Goal: Task Accomplishment & Management: Manage account settings

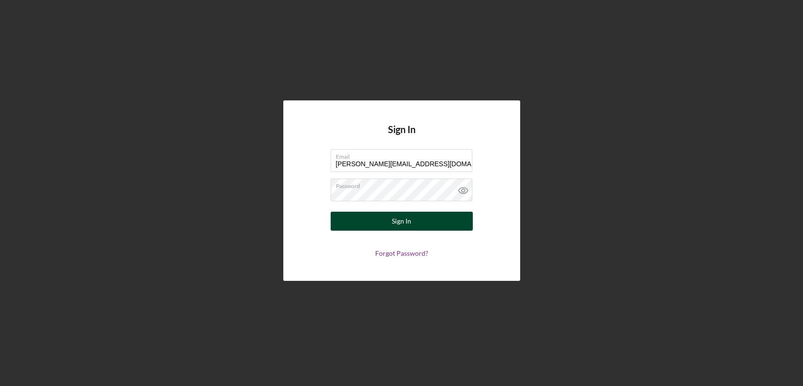
type input "[PERSON_NAME][EMAIL_ADDRESS][DOMAIN_NAME]"
click at [409, 225] on div "Sign In" at bounding box center [401, 221] width 19 height 19
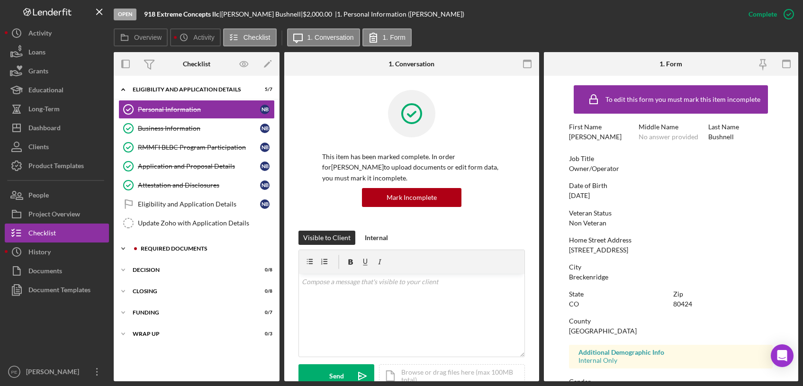
click at [159, 245] on div "Icon/Expander Required Documents 0 / 10" at bounding box center [197, 248] width 166 height 19
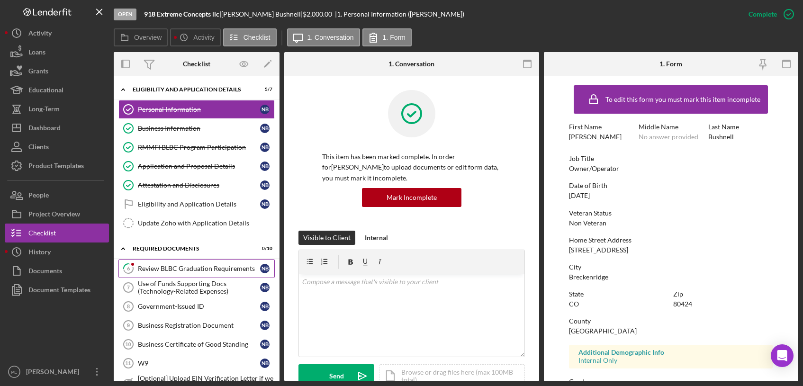
click at [172, 269] on div "Review BLBC Graduation Requirements" at bounding box center [199, 269] width 122 height 8
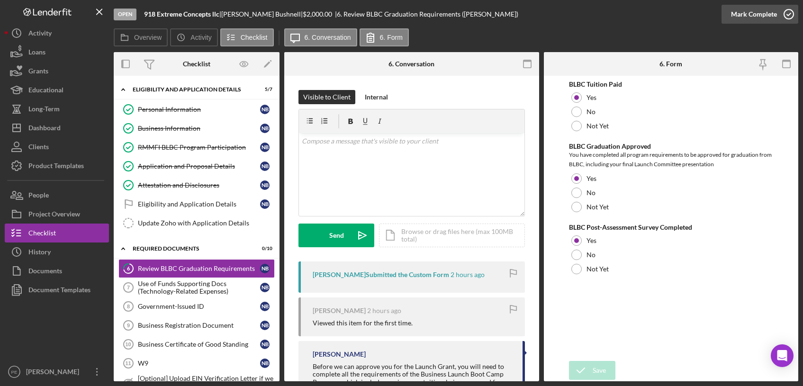
click at [761, 6] on div "Mark Complete" at bounding box center [754, 14] width 46 height 19
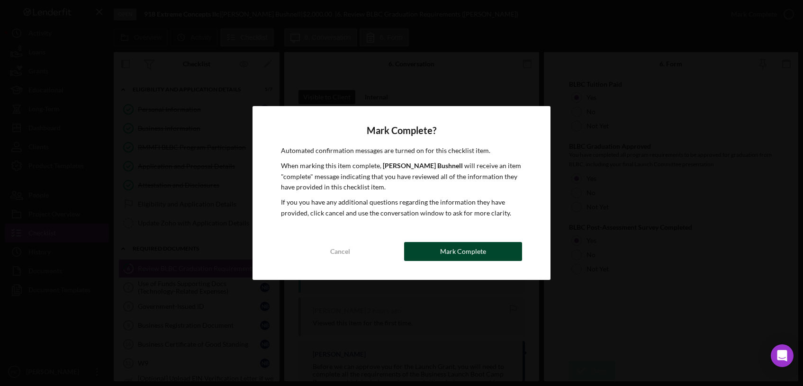
click at [427, 254] on button "Mark Complete" at bounding box center [463, 251] width 118 height 19
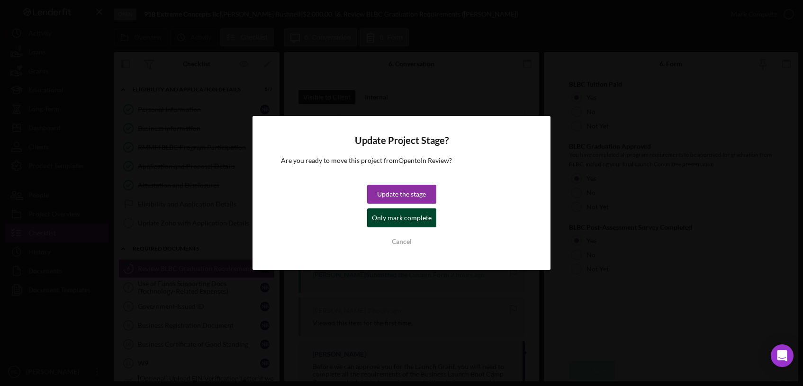
click at [418, 219] on div "Only mark complete" at bounding box center [402, 217] width 60 height 19
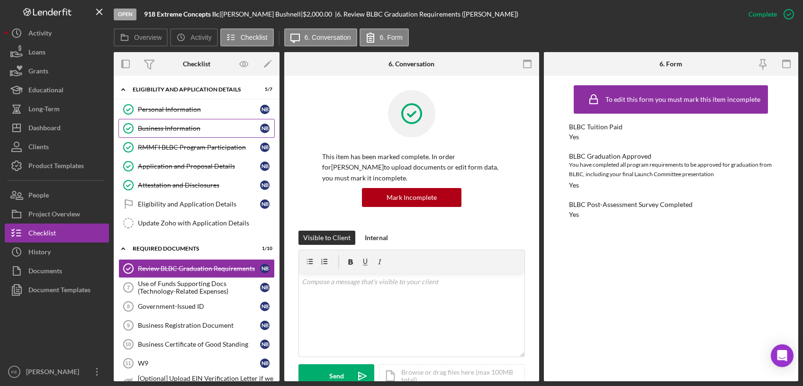
click at [180, 128] on div "Business Information" at bounding box center [199, 129] width 122 height 8
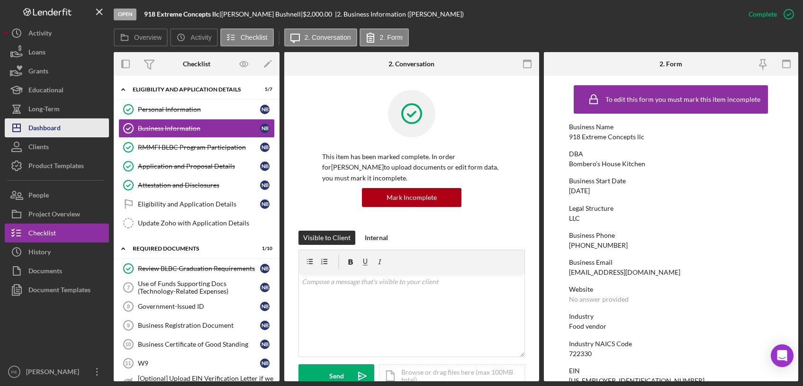
click at [69, 135] on button "Icon/Dashboard Dashboard" at bounding box center [57, 127] width 104 height 19
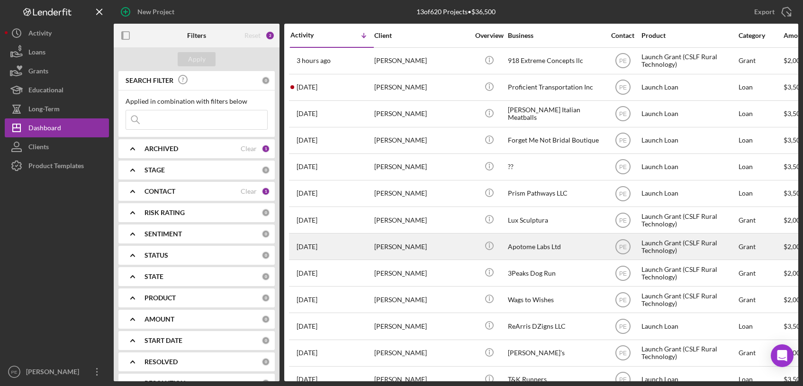
scroll to position [17, 0]
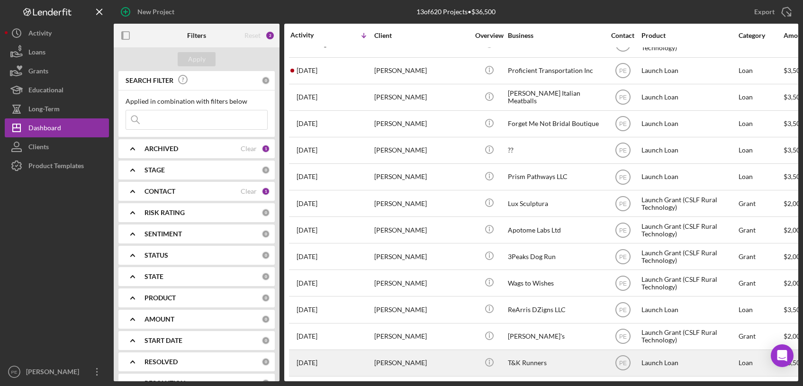
click at [441, 357] on div "[PERSON_NAME]" at bounding box center [421, 363] width 95 height 25
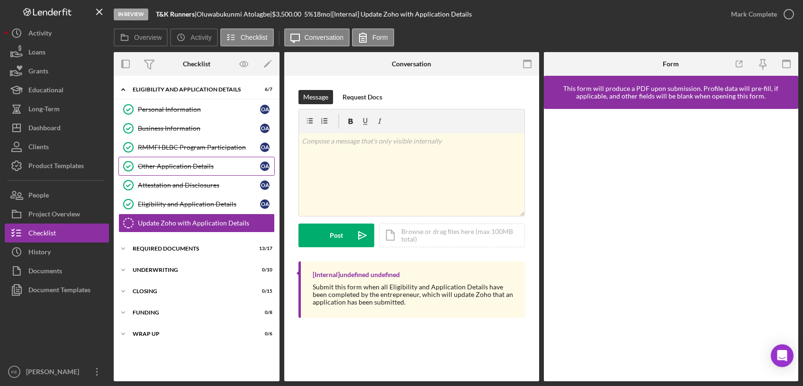
click at [173, 164] on div "Other Application Details" at bounding box center [199, 166] width 122 height 8
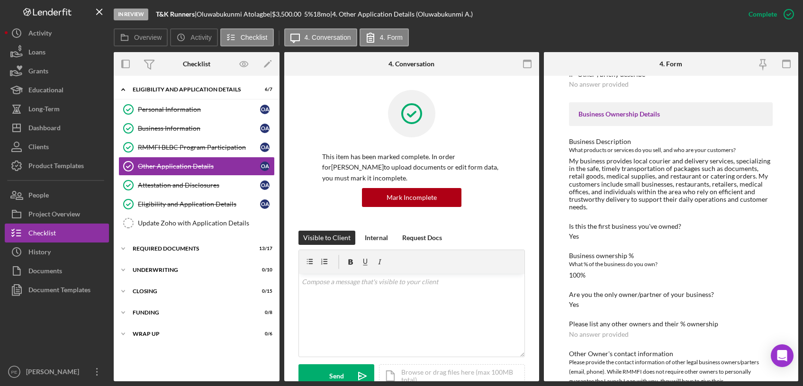
scroll to position [95, 0]
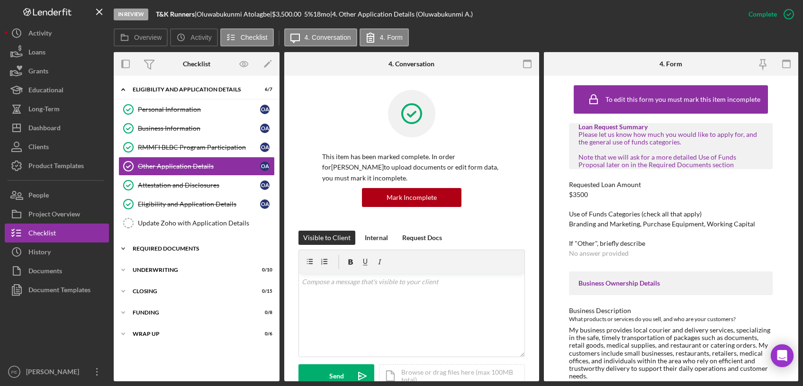
click at [169, 243] on div "Icon/Expander Required Documents 13 / 17" at bounding box center [197, 248] width 166 height 19
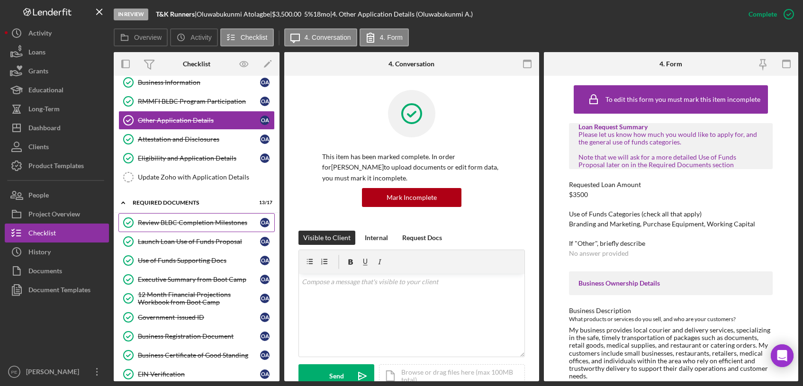
scroll to position [48, 0]
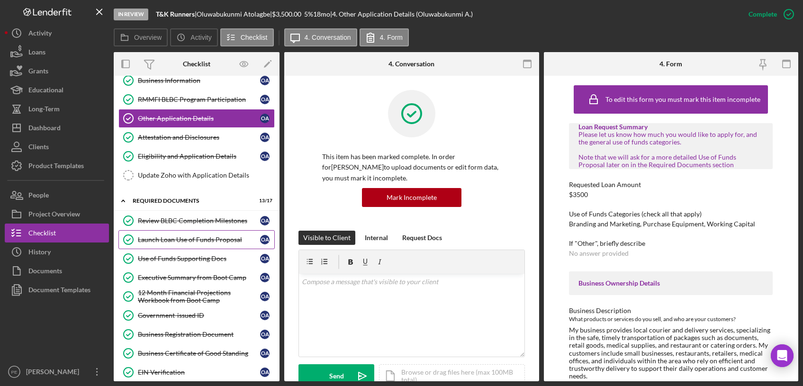
click at [181, 239] on div "Launch Loan Use of Funds Proposal" at bounding box center [199, 240] width 122 height 8
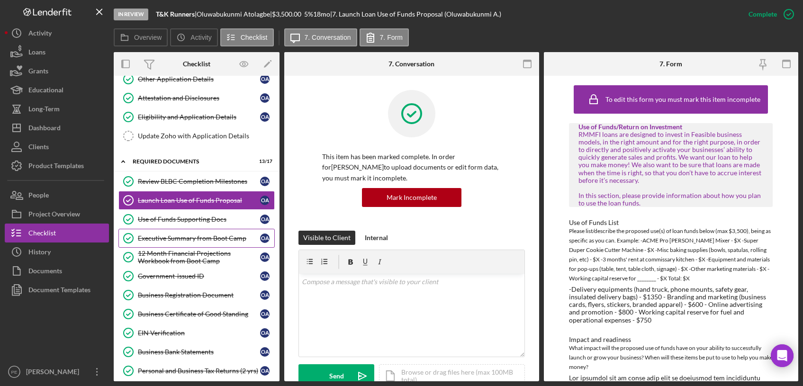
scroll to position [295, 0]
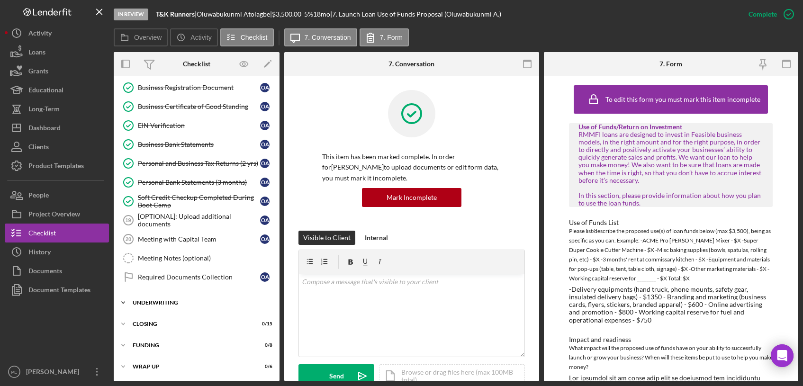
click at [179, 305] on div "Underwriting" at bounding box center [200, 303] width 135 height 6
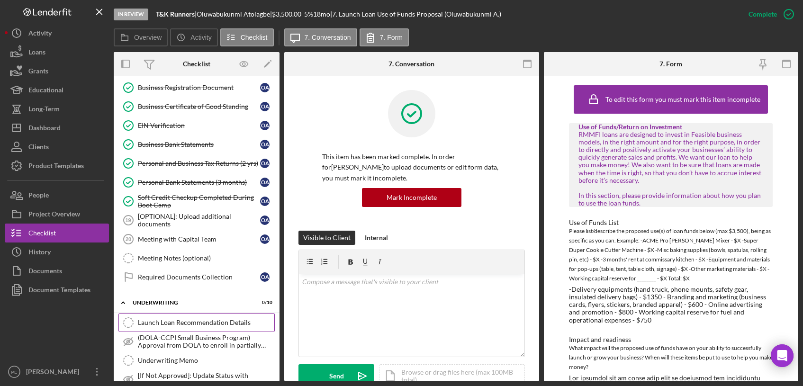
click at [195, 325] on div "Launch Loan Recommendation Details" at bounding box center [206, 323] width 136 height 8
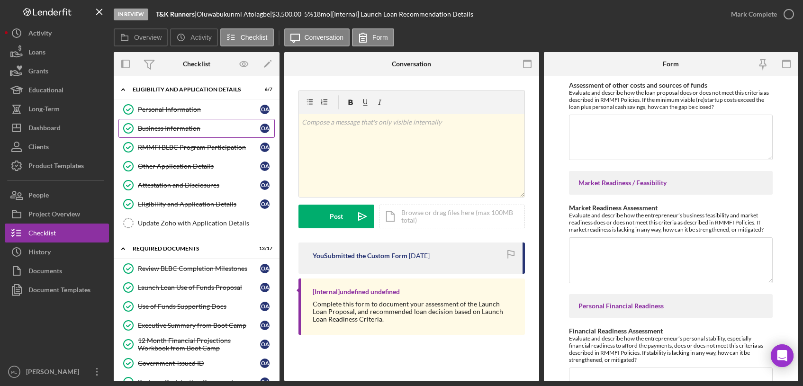
click at [190, 123] on link "Business Information Business Information O A" at bounding box center [196, 128] width 156 height 19
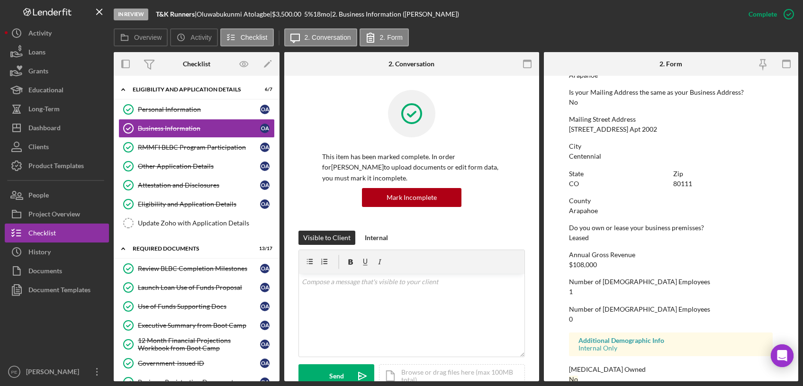
scroll to position [517, 0]
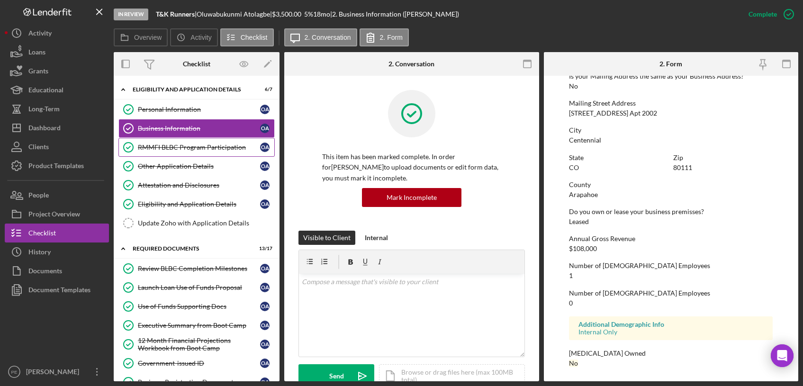
click at [190, 144] on div "RMMFI BLBC Program Participation" at bounding box center [199, 148] width 122 height 8
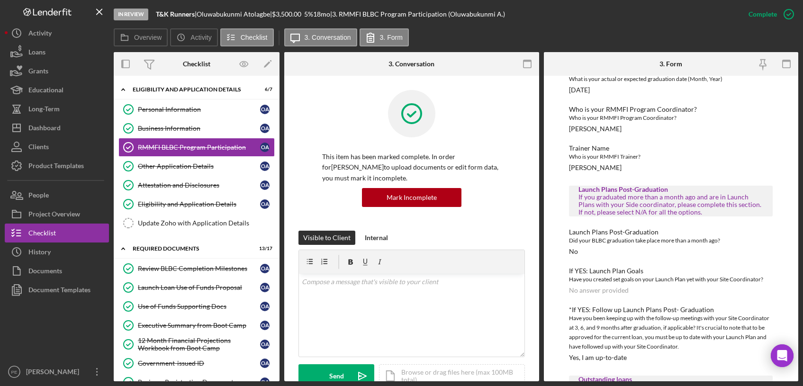
scroll to position [265, 0]
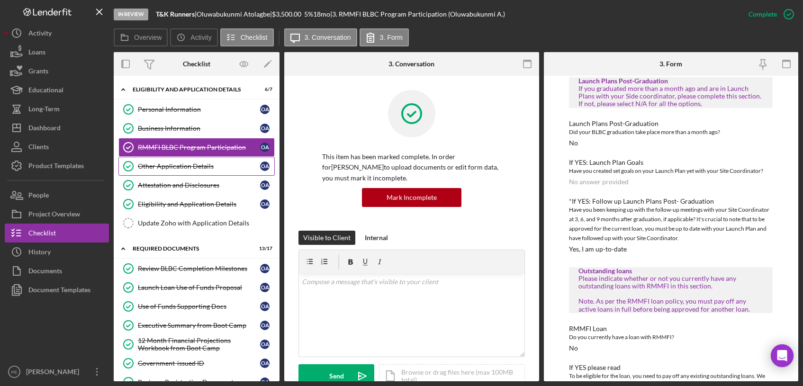
click at [187, 172] on link "Other Application Details Other Application Details O A" at bounding box center [196, 166] width 156 height 19
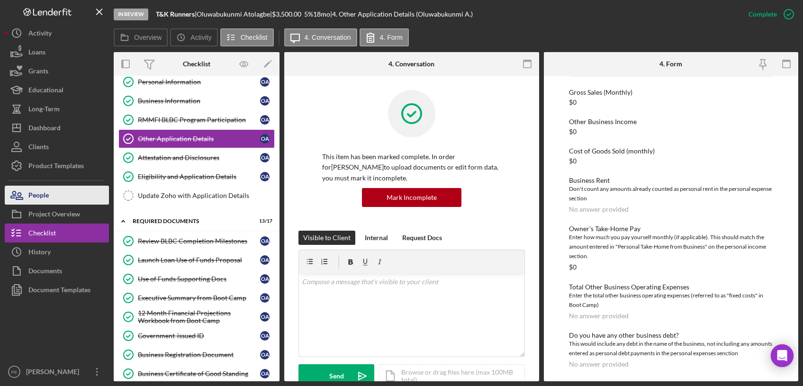
scroll to position [1305, 0]
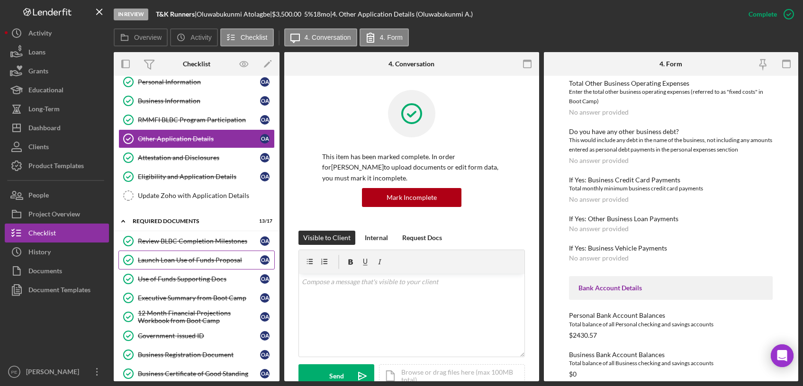
click at [204, 254] on link "Launch Loan Use of Funds Proposal Launch Loan Use of Funds Proposal O A" at bounding box center [196, 260] width 156 height 19
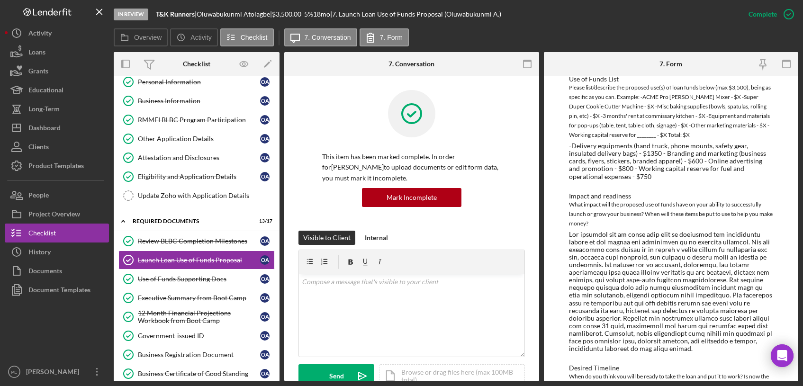
scroll to position [148, 0]
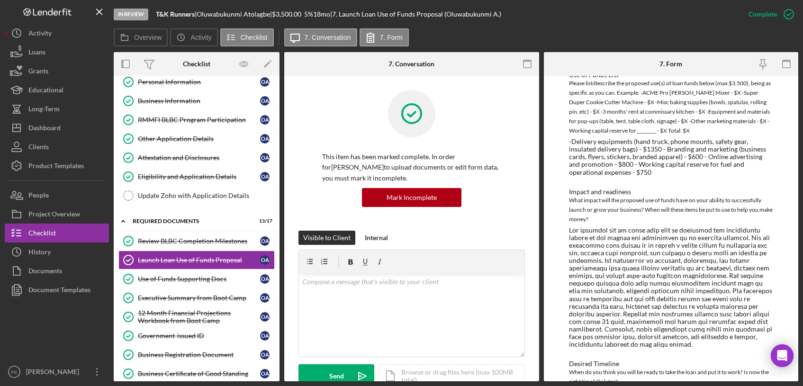
drag, startPoint x: 277, startPoint y: 14, endPoint x: 203, endPoint y: 11, distance: 74.0
click at [203, 11] on div "Oluwabukunmi Atolagbe |" at bounding box center [234, 14] width 75 height 8
copy div "Oluwabukunmi Atolagbe"
